Goal: Information Seeking & Learning: Learn about a topic

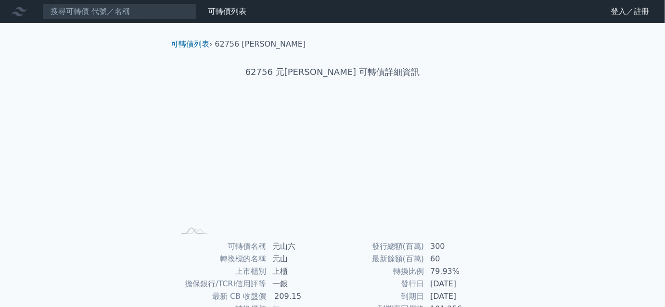
scroll to position [43, 0]
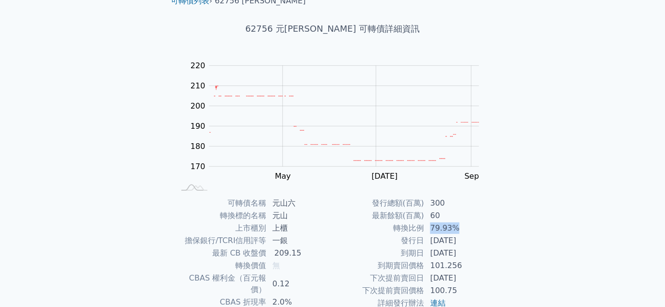
drag, startPoint x: 468, startPoint y: 223, endPoint x: 472, endPoint y: 228, distance: 6.2
click at [430, 228] on td "79.93%" at bounding box center [457, 228] width 66 height 13
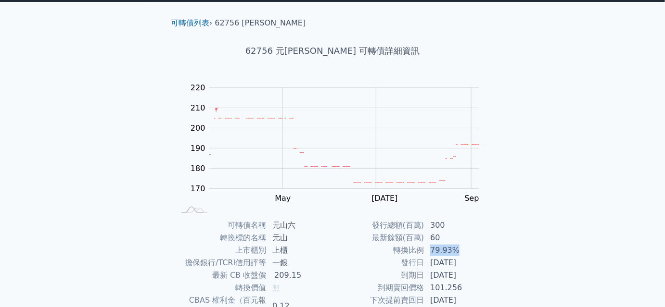
scroll to position [0, 0]
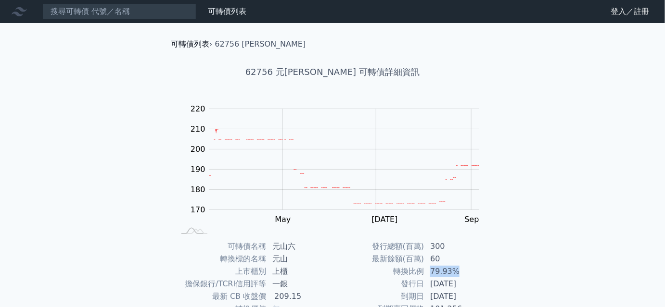
click at [195, 46] on link "可轉債列表" at bounding box center [190, 43] width 38 height 9
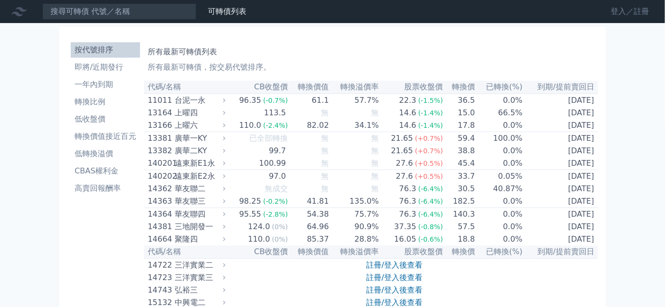
click at [608, 12] on link "登入／註冊" at bounding box center [630, 11] width 54 height 15
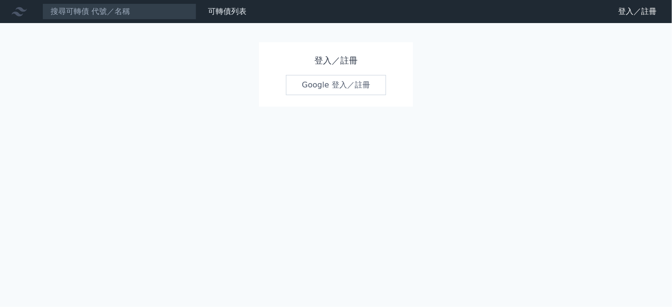
click at [320, 86] on link "Google 登入／註冊" at bounding box center [336, 85] width 100 height 20
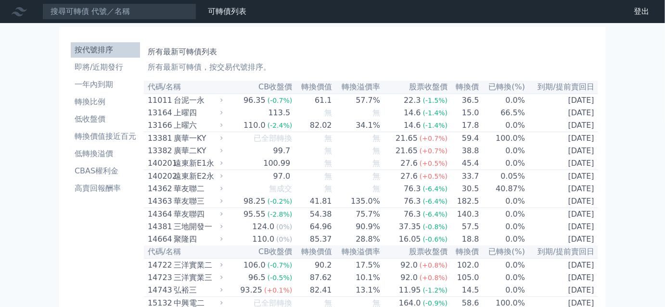
click at [505, 88] on th "已轉換(%)" at bounding box center [503, 87] width 46 height 13
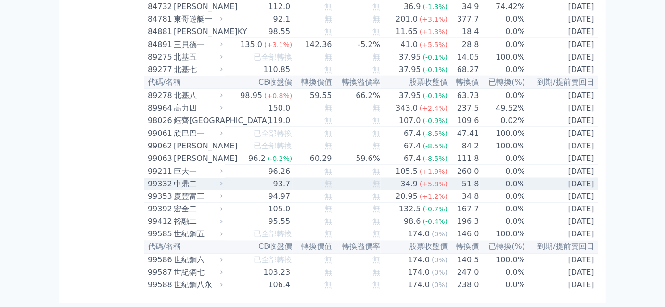
scroll to position [5681, 0]
